Goal: Go to known website: Go to known website

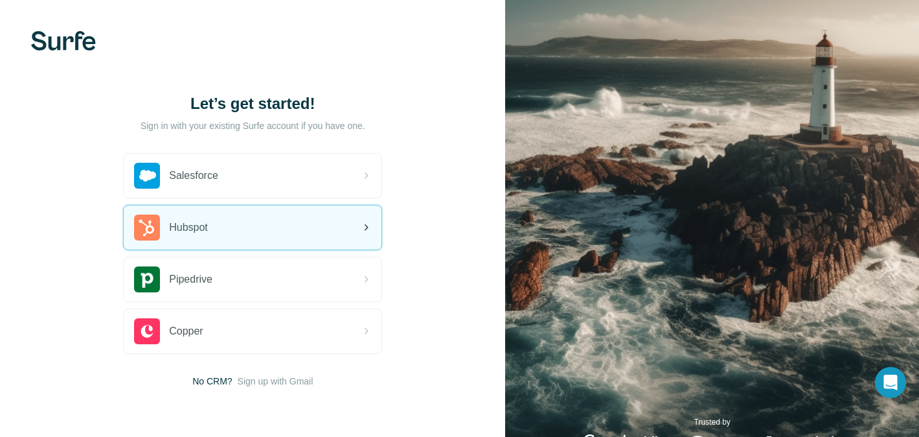
click at [320, 233] on div "Hubspot" at bounding box center [253, 227] width 258 height 44
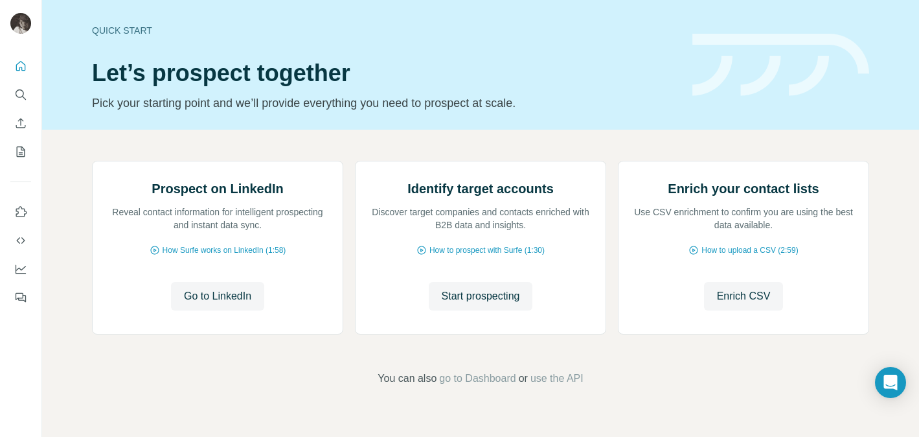
scroll to position [120, 0]
click at [233, 304] on span "Go to LinkedIn" at bounding box center [217, 296] width 67 height 16
